Goal: Obtain resource: Download file/media

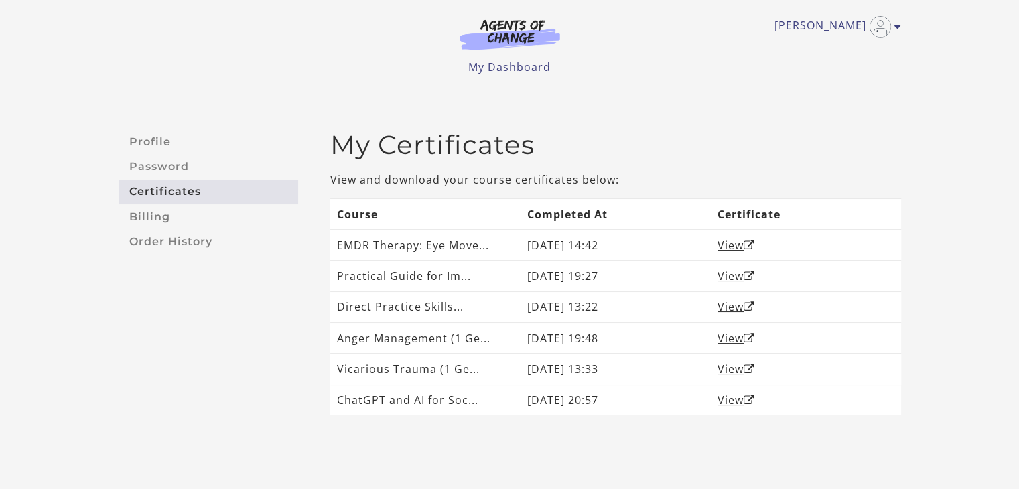
drag, startPoint x: 711, startPoint y: 454, endPoint x: 705, endPoint y: 449, distance: 8.2
click at [707, 455] on div "Profile Password Certificates Billing Order History My Certificates View and do…" at bounding box center [509, 282] width 1019 height 393
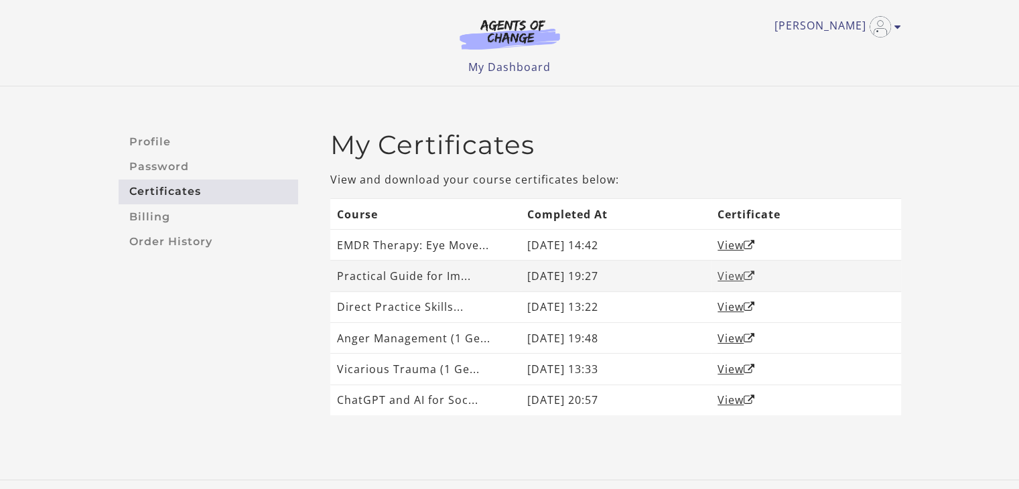
click at [737, 275] on link "View" at bounding box center [736, 276] width 38 height 15
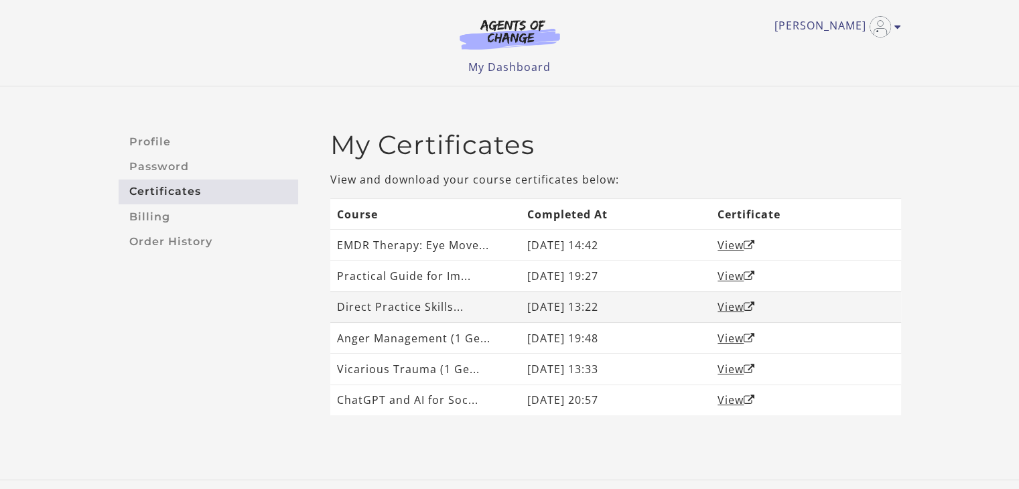
click at [425, 312] on td "Direct Practice Skills..." at bounding box center [425, 306] width 190 height 31
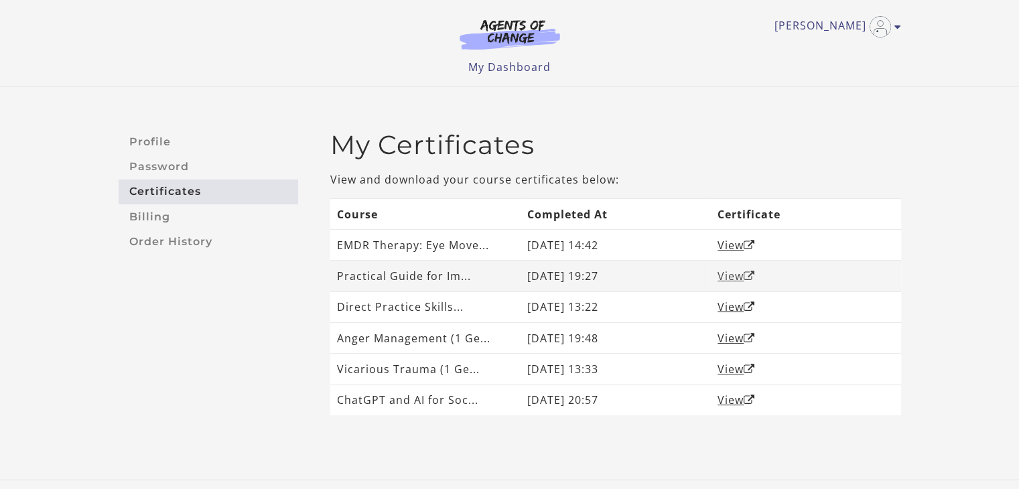
click at [726, 275] on link "View" at bounding box center [736, 276] width 38 height 15
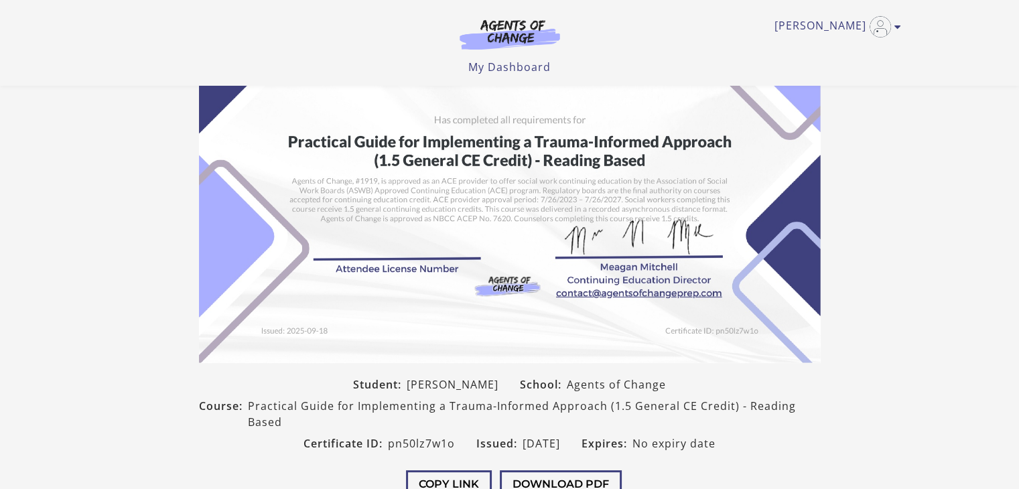
scroll to position [67, 0]
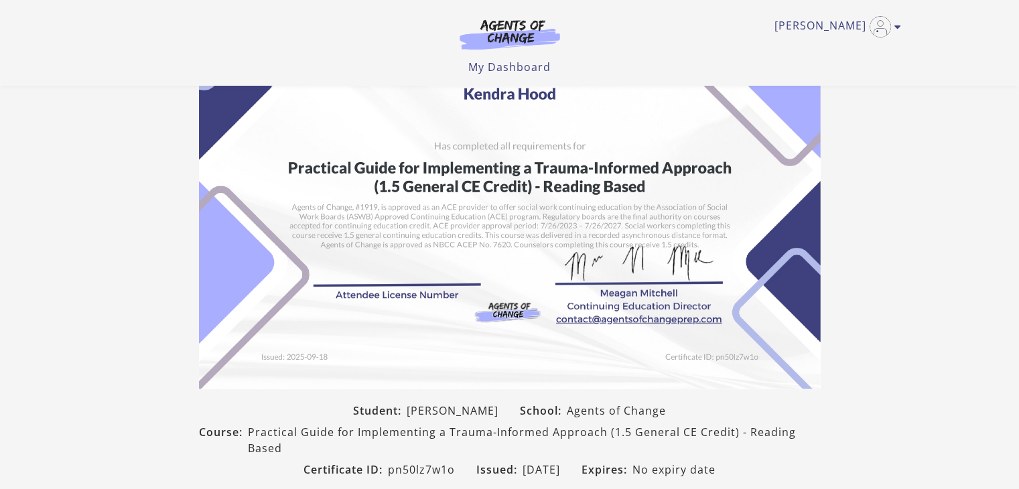
scroll to position [67, 0]
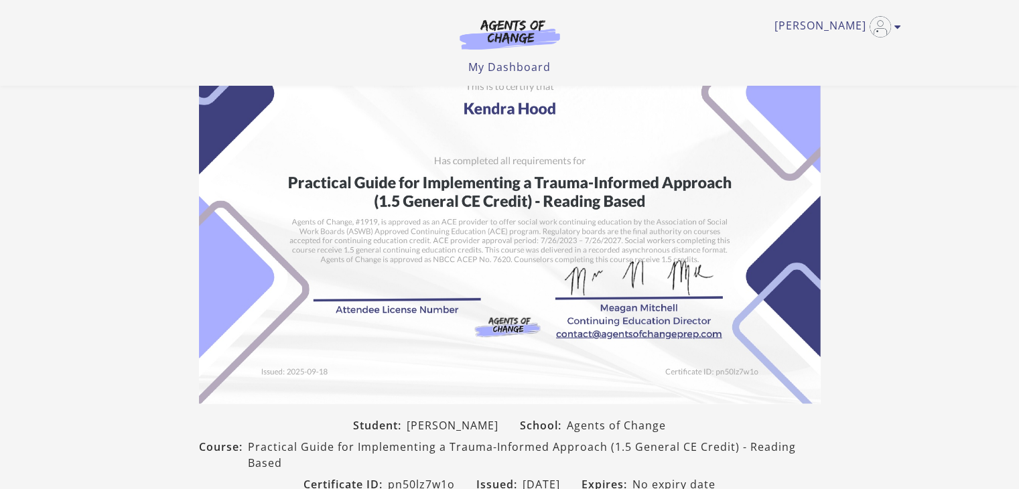
click at [360, 289] on img at bounding box center [509, 184] width 621 height 439
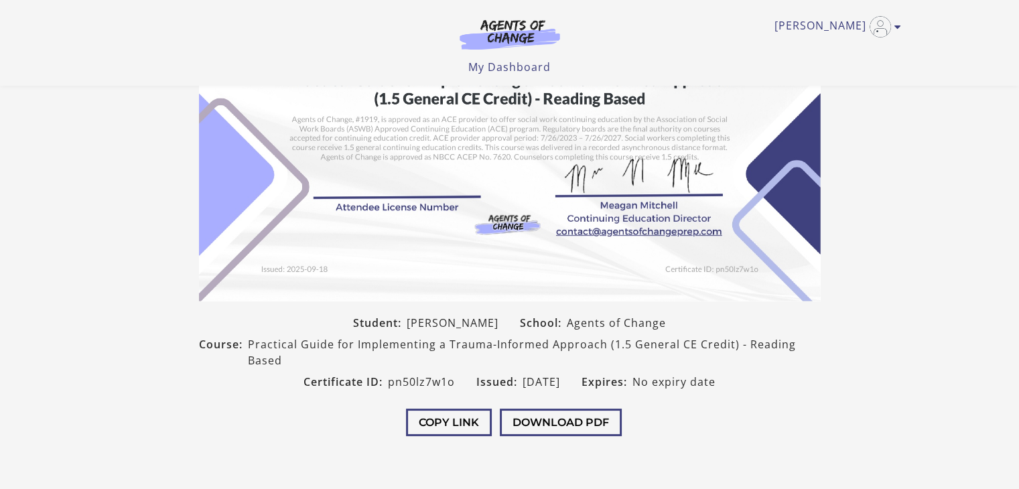
scroll to position [268, 0]
